Goal: Task Accomplishment & Management: Manage account settings

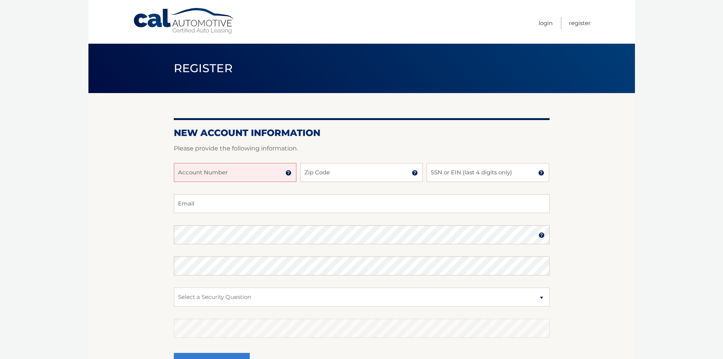
click at [246, 174] on input "Account Number" at bounding box center [235, 172] width 123 height 19
type input "44455970040"
click at [315, 169] on input "Zip Code" at bounding box center [361, 172] width 123 height 19
type input "14424"
click at [446, 169] on input "SSN or EIN (last 4 digits only)" at bounding box center [488, 172] width 123 height 19
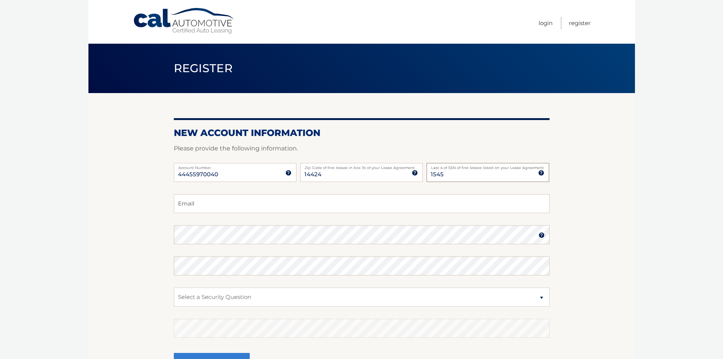
type input "1545"
click at [194, 205] on input "Email" at bounding box center [362, 203] width 376 height 19
type input "jenkinsbucci@gmail.com"
click at [189, 298] on select "Select a Security Question What was the name of your elementary school? What is…" at bounding box center [362, 296] width 376 height 19
select select "2"
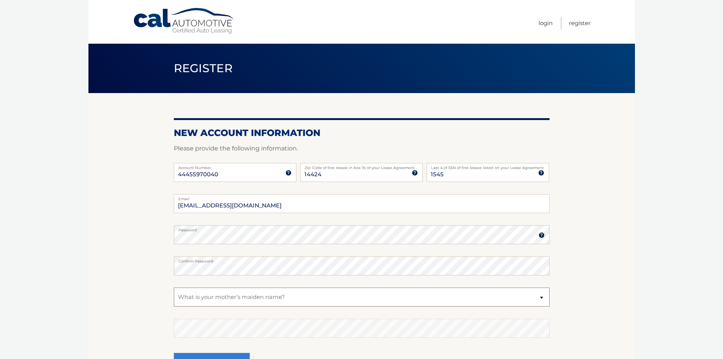
click at [174, 287] on select "Select a Security Question What was the name of your elementary school? What is…" at bounding box center [362, 296] width 376 height 19
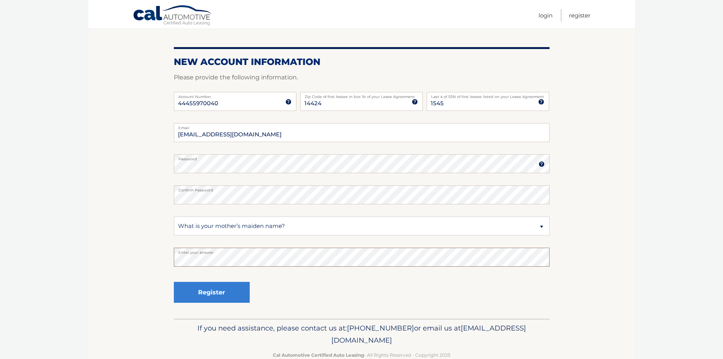
scroll to position [73, 0]
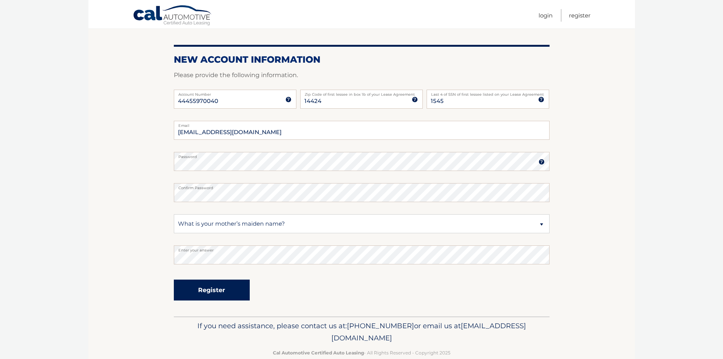
click at [203, 288] on button "Register" at bounding box center [212, 289] width 76 height 21
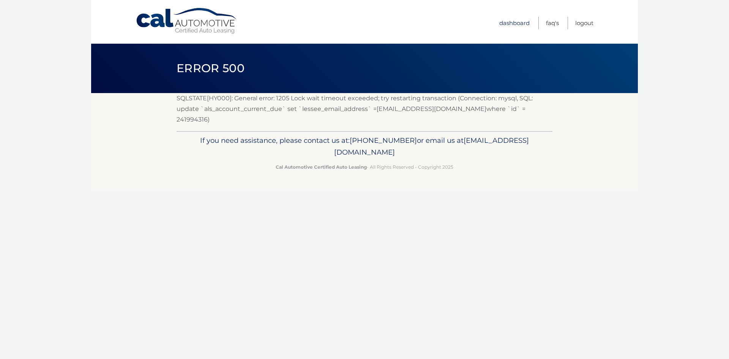
click at [511, 23] on link "Dashboard" at bounding box center [514, 23] width 30 height 13
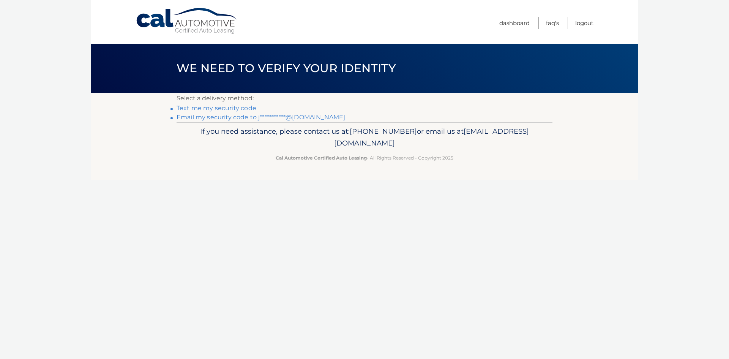
click at [229, 107] on link "Text me my security code" at bounding box center [217, 107] width 80 height 7
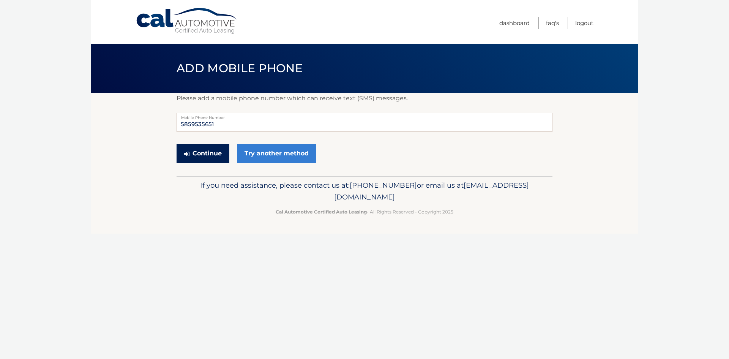
click at [208, 153] on button "Continue" at bounding box center [203, 153] width 53 height 19
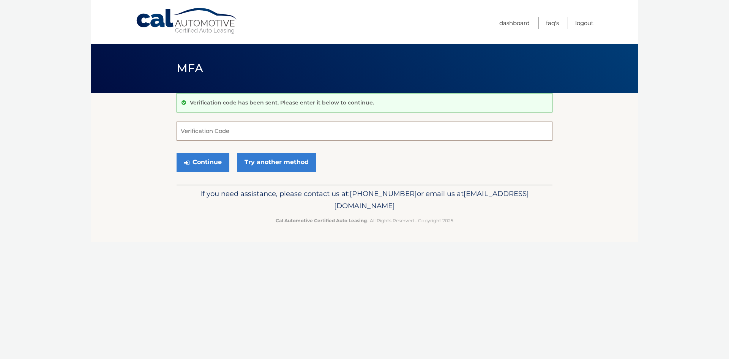
click at [204, 130] on input "Verification Code" at bounding box center [365, 131] width 376 height 19
type input "523997"
click at [202, 164] on button "Continue" at bounding box center [203, 162] width 53 height 19
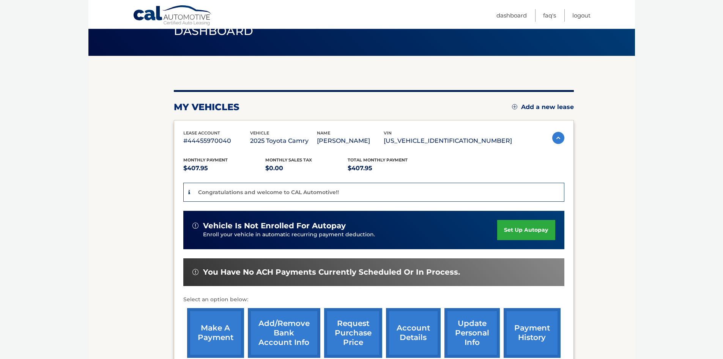
scroll to position [35, 0]
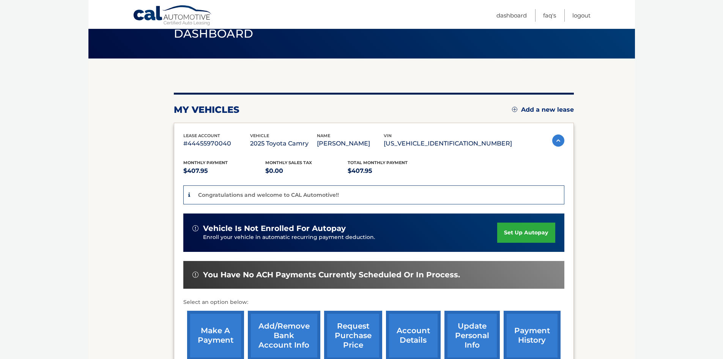
click at [511, 234] on link "set up autopay" at bounding box center [526, 233] width 58 height 20
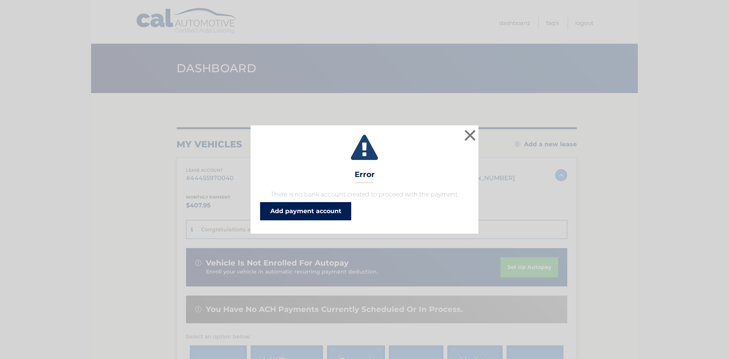
click at [300, 208] on link "Add payment account" at bounding box center [305, 211] width 91 height 18
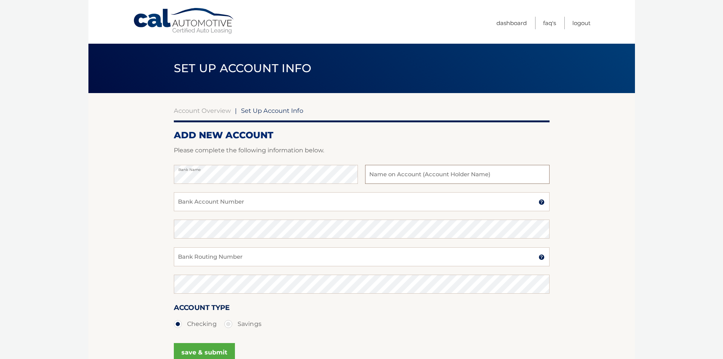
click at [368, 176] on input "text" at bounding box center [457, 174] width 184 height 19
click at [226, 201] on input "Bank Account Number" at bounding box center [362, 201] width 376 height 19
click at [206, 258] on input "Bank Routing Number" at bounding box center [362, 256] width 376 height 19
click at [389, 175] on input "Maria T Bucci" at bounding box center [457, 174] width 184 height 19
type input "Maria Therese Bucci"
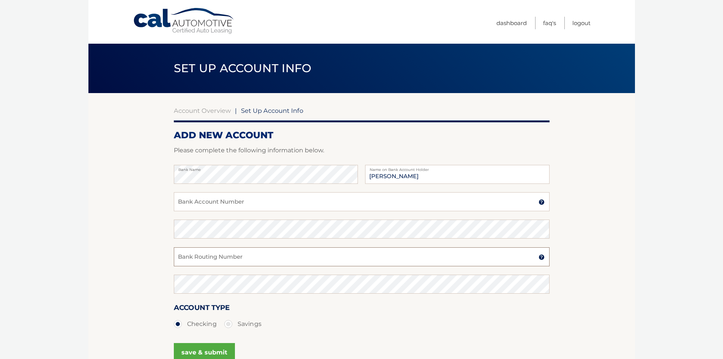
click at [192, 257] on input "Bank Routing Number" at bounding box center [362, 256] width 376 height 19
type input "222382438"
click at [228, 321] on label "Savings" at bounding box center [242, 323] width 37 height 15
click at [228, 321] on input "Savings" at bounding box center [231, 322] width 8 height 12
radio input "true"
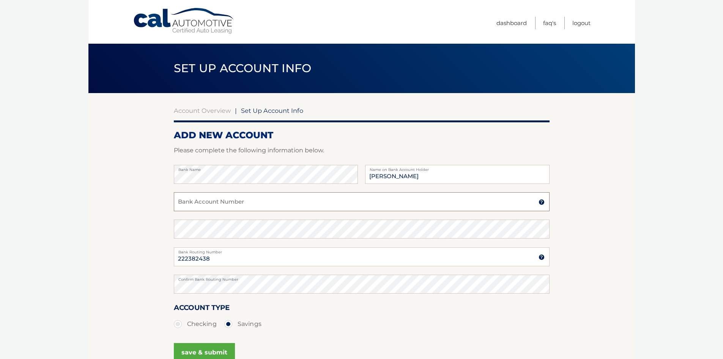
click at [188, 200] on input "Bank Account Number" at bounding box center [362, 201] width 376 height 19
type input "146900"
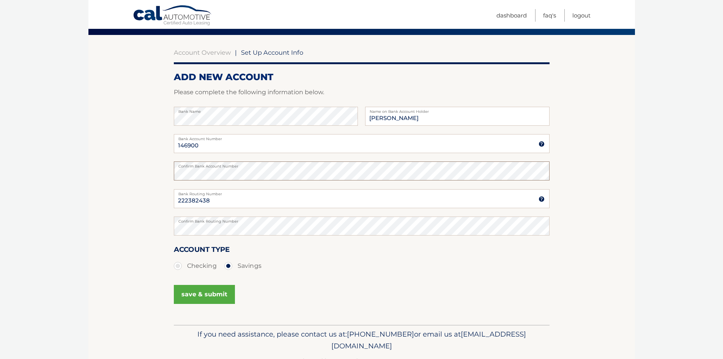
scroll to position [58, 0]
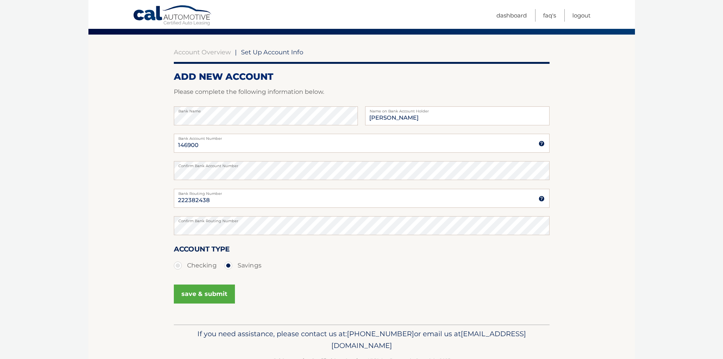
click at [189, 292] on button "save & submit" at bounding box center [204, 293] width 61 height 19
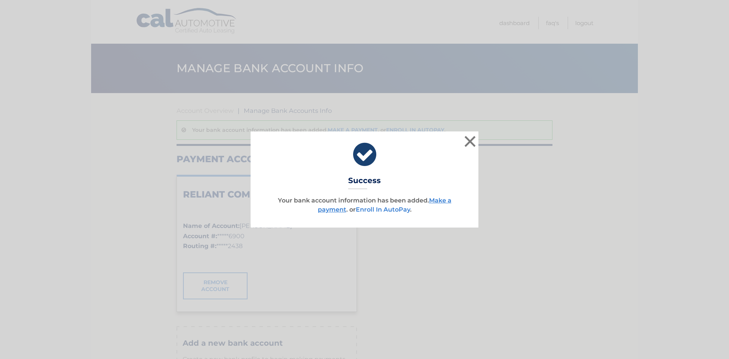
click at [388, 208] on link "Enroll In AutoPay" at bounding box center [383, 209] width 54 height 7
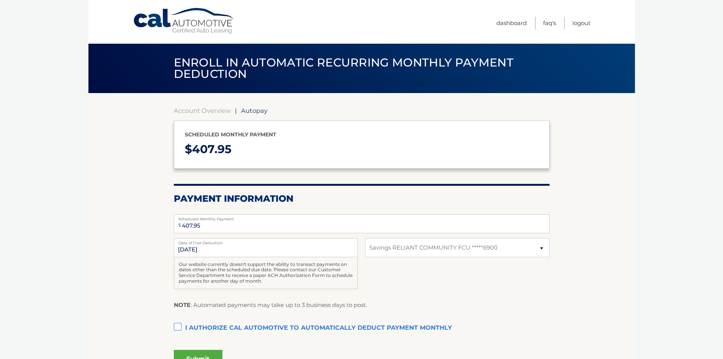
select select "ZmM5MWM4MzAtNjE0Yi00YjYwLTlhMTItZWZkYjIzMjRmNTYy"
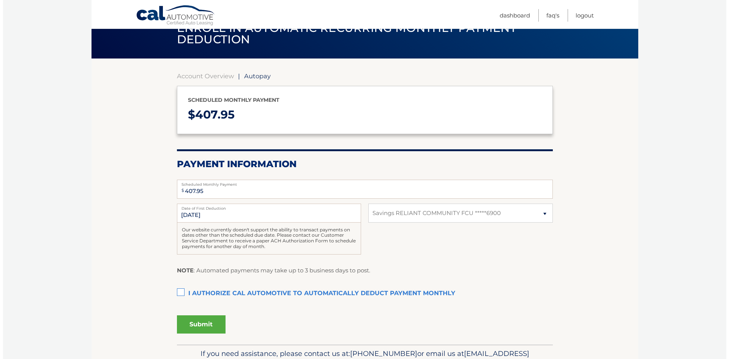
scroll to position [41, 0]
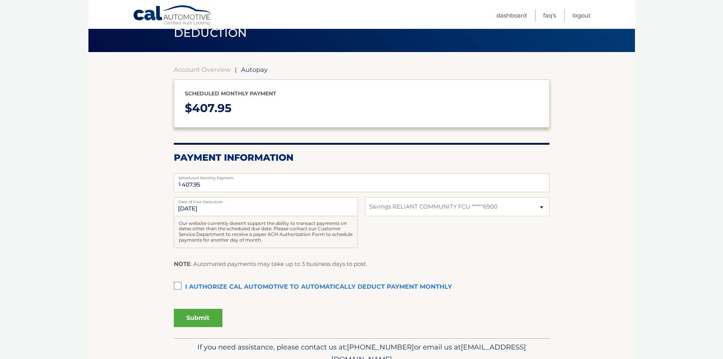
click at [177, 286] on label "I authorize cal automotive to automatically deduct payment monthly This checkbo…" at bounding box center [362, 286] width 376 height 15
click at [0, 0] on input "I authorize cal automotive to automatically deduct payment monthly This checkbo…" at bounding box center [0, 0] width 0 height 0
click at [192, 316] on button "Submit" at bounding box center [198, 318] width 49 height 18
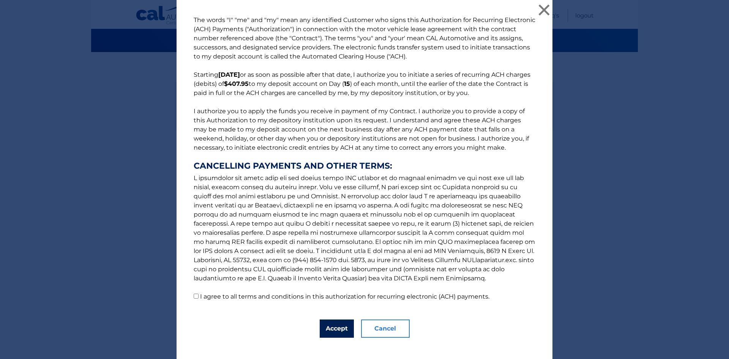
click at [330, 327] on button "Accept" at bounding box center [337, 328] width 34 height 18
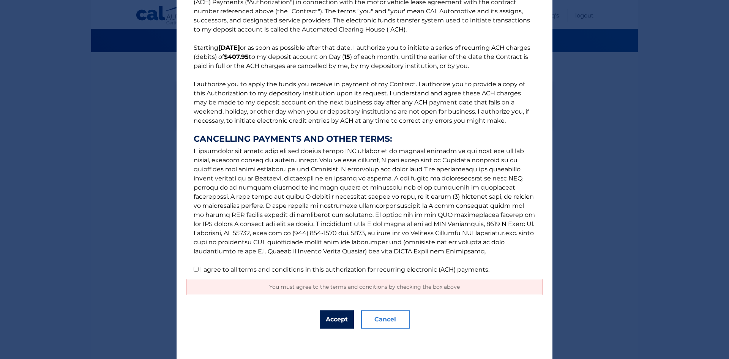
scroll to position [0, 0]
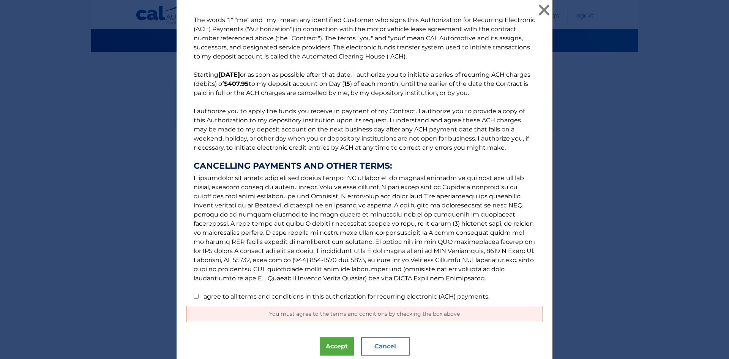
click at [194, 295] on input "I agree to all terms and conditions in this authorization for recurring electro…" at bounding box center [196, 296] width 5 height 5
checkbox input "true"
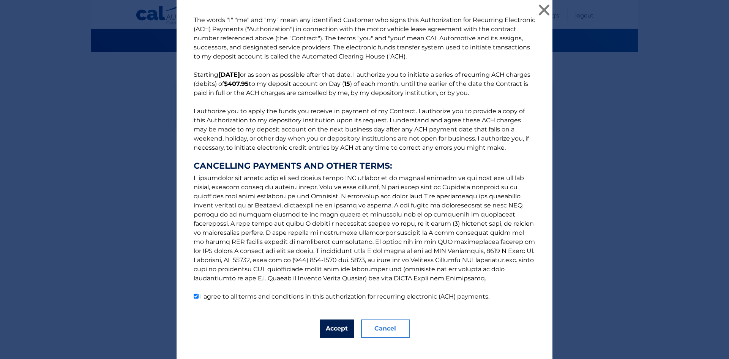
click at [328, 330] on button "Accept" at bounding box center [337, 328] width 34 height 18
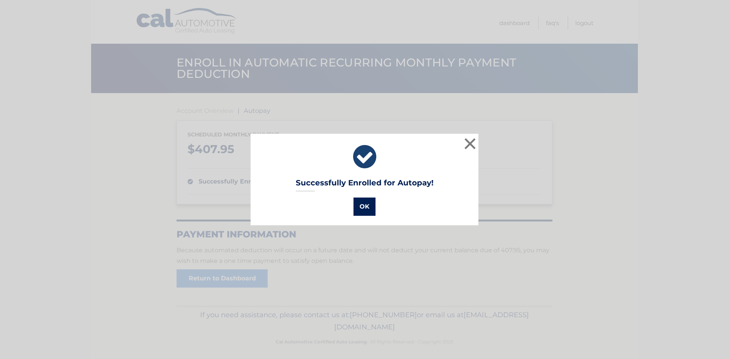
click at [360, 207] on button "OK" at bounding box center [364, 206] width 22 height 18
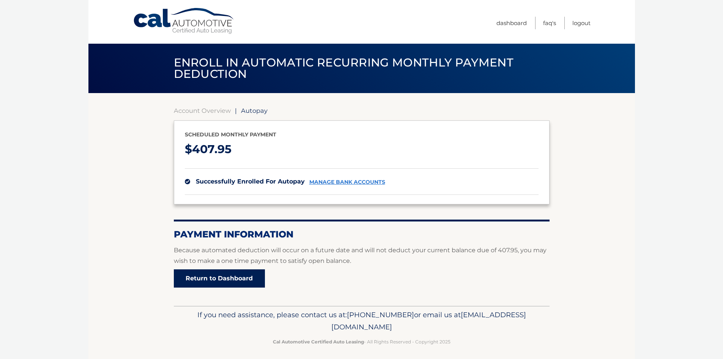
click at [231, 279] on link "Return to Dashboard" at bounding box center [219, 278] width 91 height 18
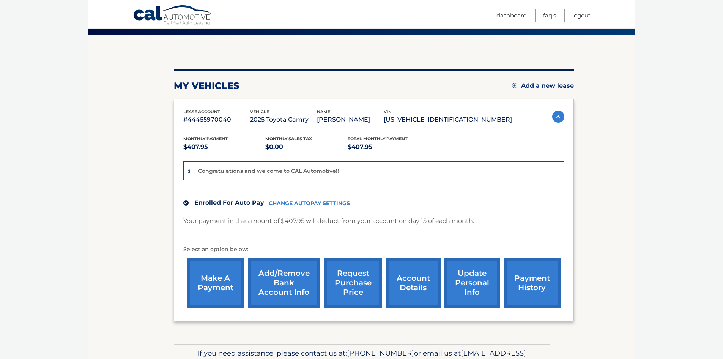
scroll to position [101, 0]
